Goal: Find specific page/section: Find specific page/section

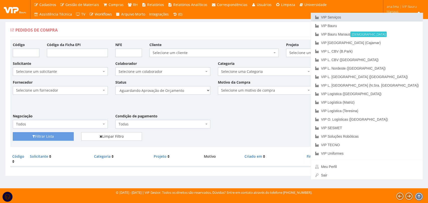
drag, startPoint x: 0, startPoint y: 0, endPoint x: 357, endPoint y: 21, distance: 357.5
click at [373, 16] on link "VIP Serviços" at bounding box center [367, 17] width 112 height 9
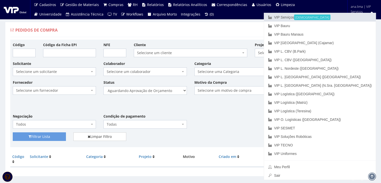
drag, startPoint x: 337, startPoint y: 18, endPoint x: 329, endPoint y: 21, distance: 8.3
click at [337, 18] on link "VIP Serviços Ativa" at bounding box center [320, 17] width 112 height 9
